Goal: Task Accomplishment & Management: Manage account settings

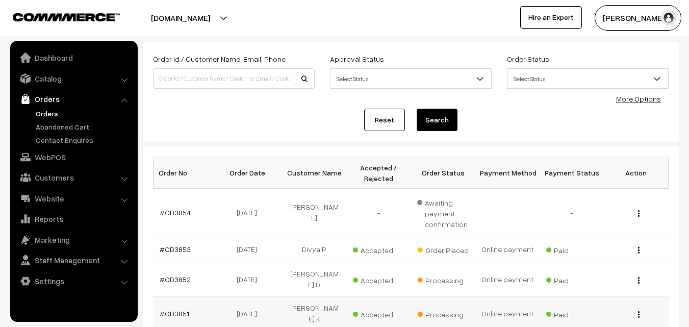
scroll to position [102, 0]
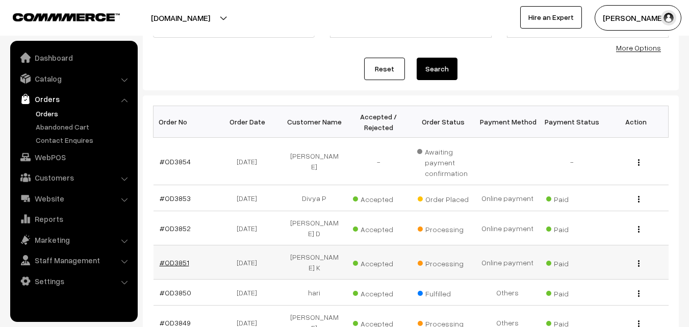
click at [176, 258] on link "#OD3851" at bounding box center [175, 262] width 30 height 9
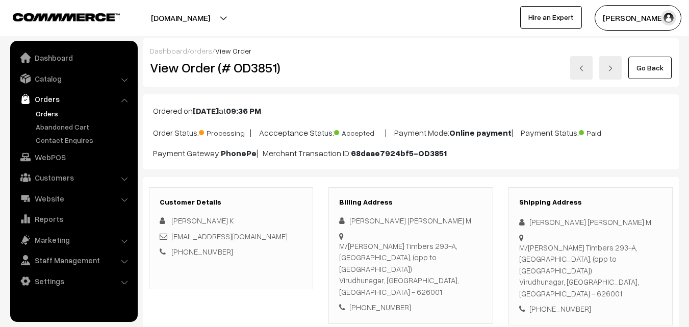
click at [647, 66] on link "Go Back" at bounding box center [650, 68] width 43 height 22
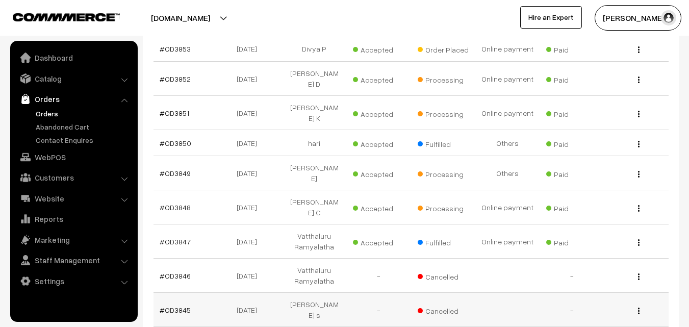
scroll to position [255, 0]
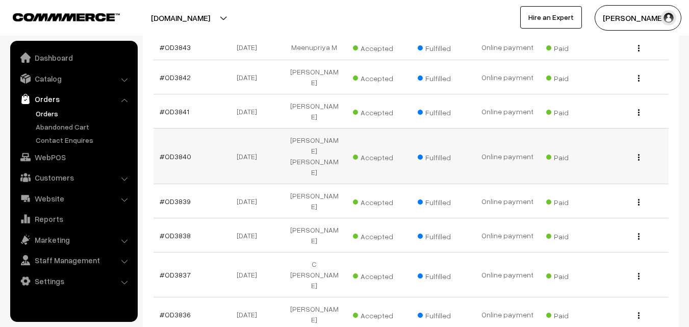
scroll to position [255, 0]
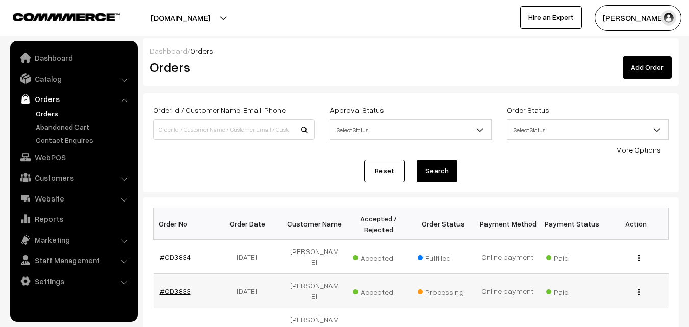
click at [178, 287] on link "#OD3833" at bounding box center [175, 291] width 31 height 9
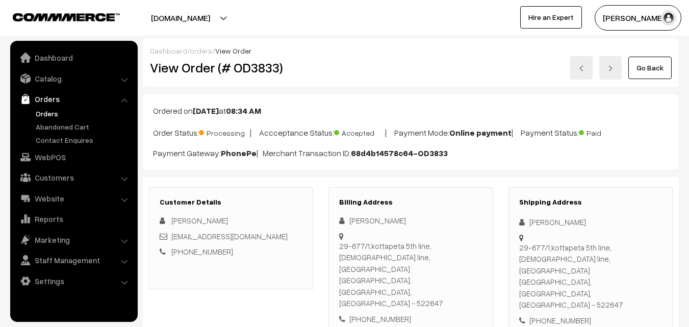
click at [658, 60] on link "Go Back" at bounding box center [650, 68] width 43 height 22
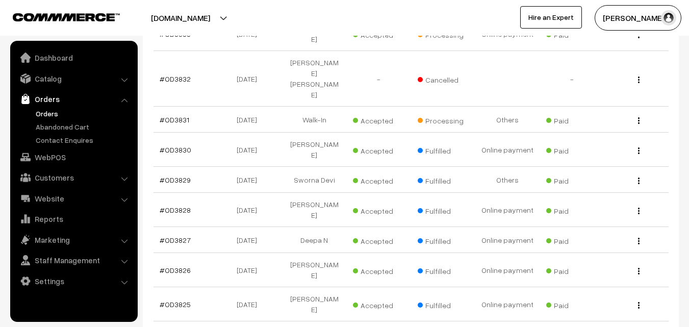
scroll to position [317, 0]
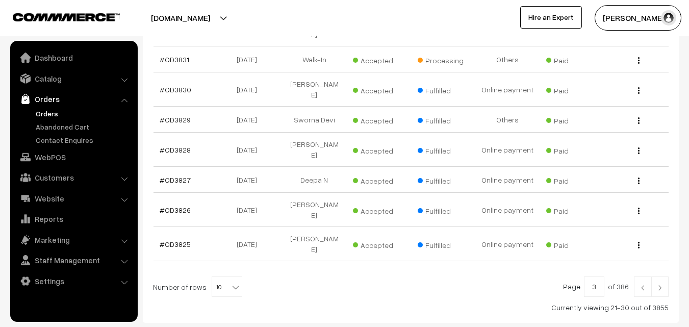
click at [643, 285] on img at bounding box center [642, 288] width 9 height 6
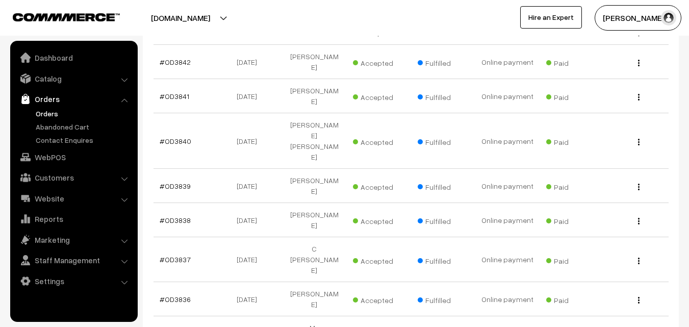
scroll to position [334, 0]
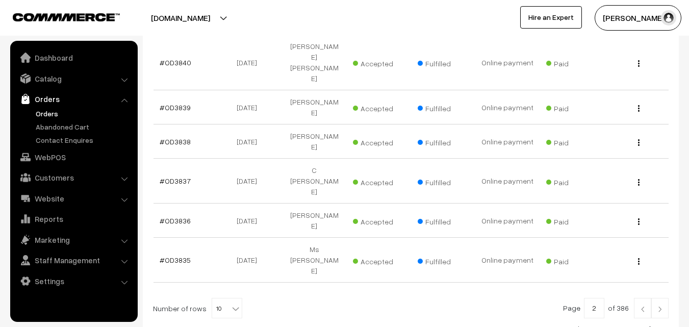
click at [641, 306] on img at bounding box center [642, 309] width 9 height 6
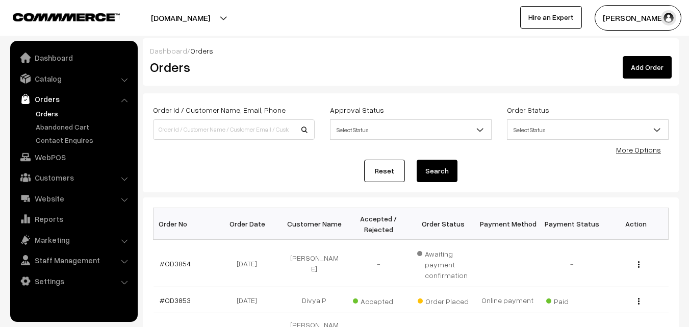
scroll to position [153, 0]
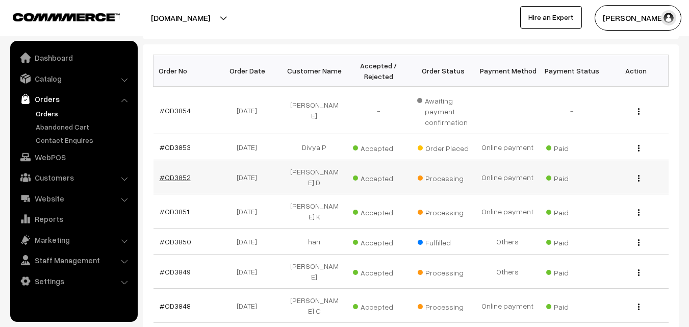
click at [180, 175] on link "#OD3852" at bounding box center [175, 177] width 31 height 9
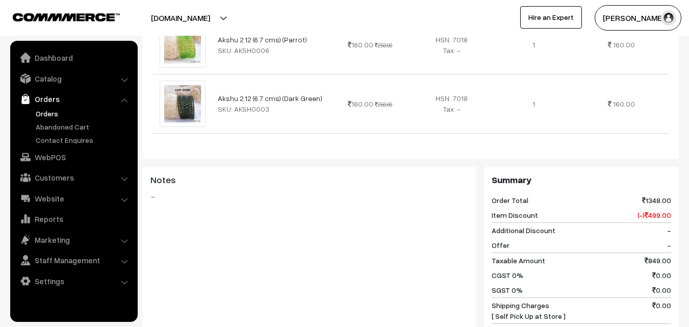
scroll to position [510, 0]
